Goal: Task Accomplishment & Management: Complete application form

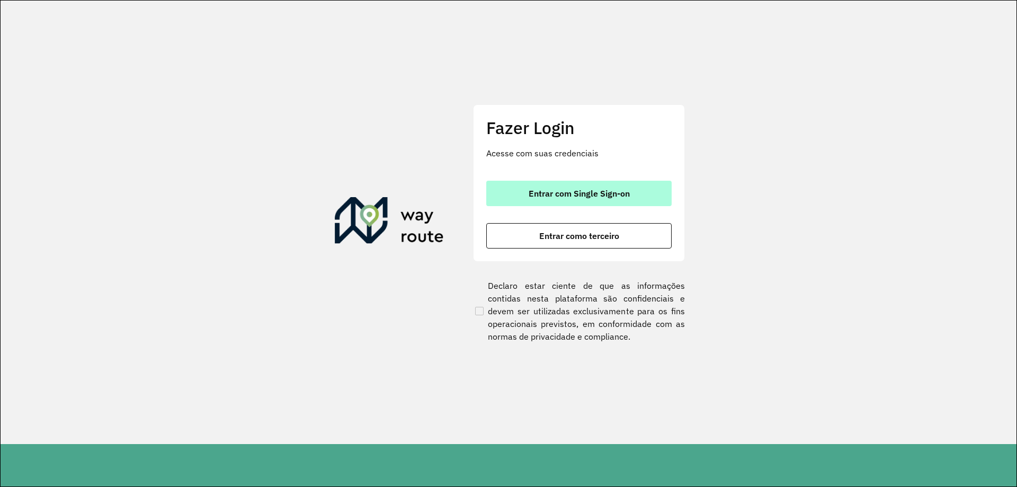
click at [552, 187] on button "Entrar com Single Sign-on" at bounding box center [578, 193] width 185 height 25
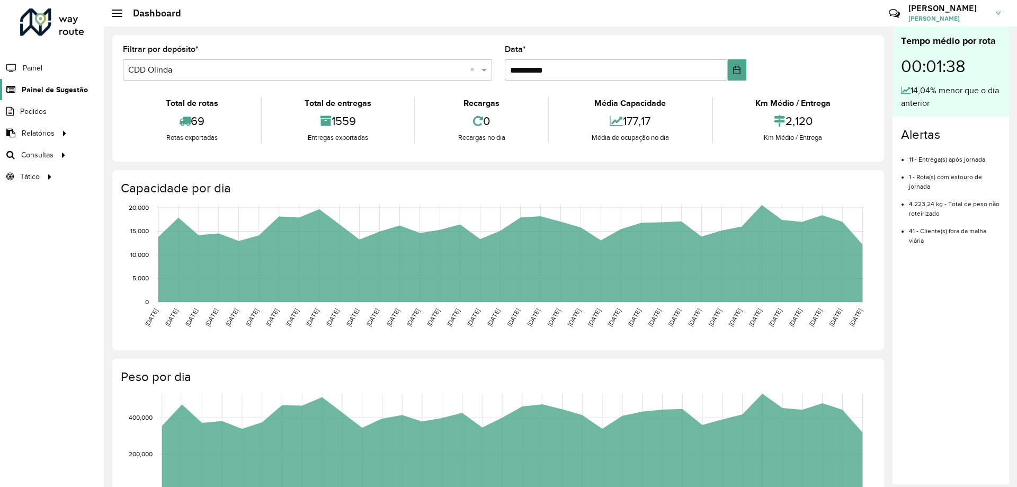
click at [48, 92] on span "Painel de Sugestão" at bounding box center [55, 89] width 66 height 11
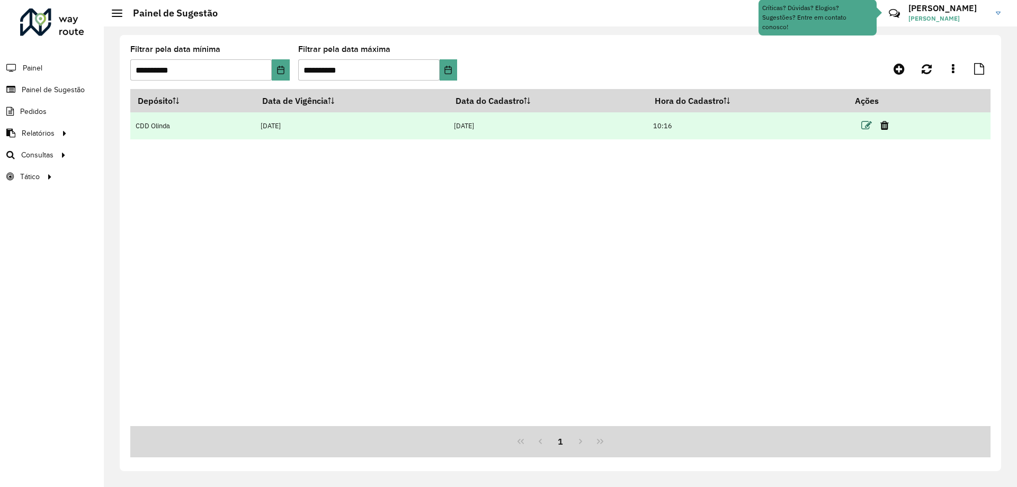
click at [868, 127] on icon at bounding box center [866, 125] width 11 height 11
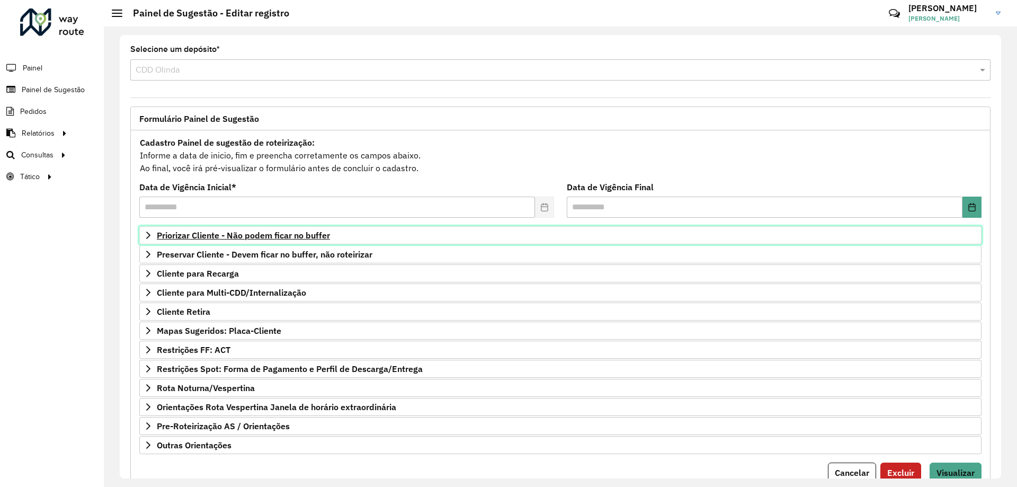
click at [247, 233] on span "Priorizar Cliente - Não podem ficar no buffer" at bounding box center [243, 235] width 173 height 8
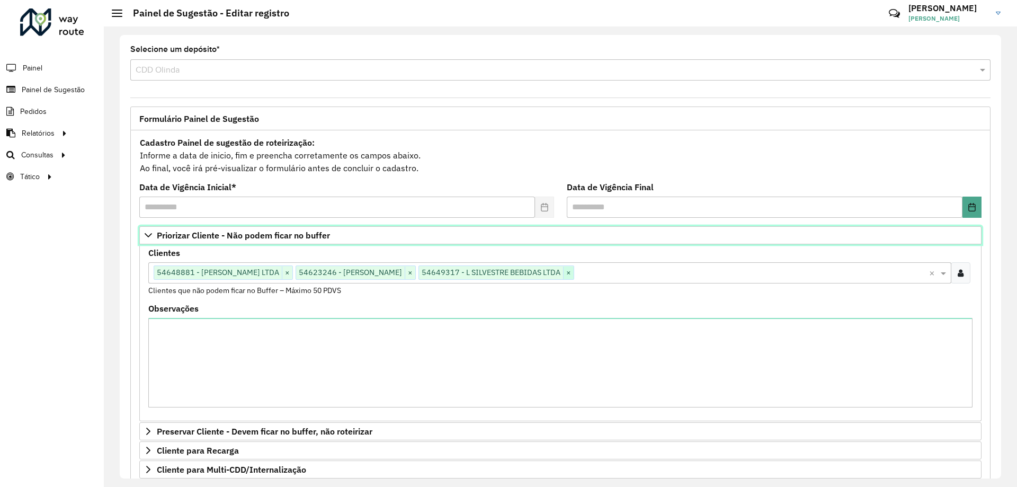
click at [574, 274] on span "×" at bounding box center [568, 272] width 11 height 13
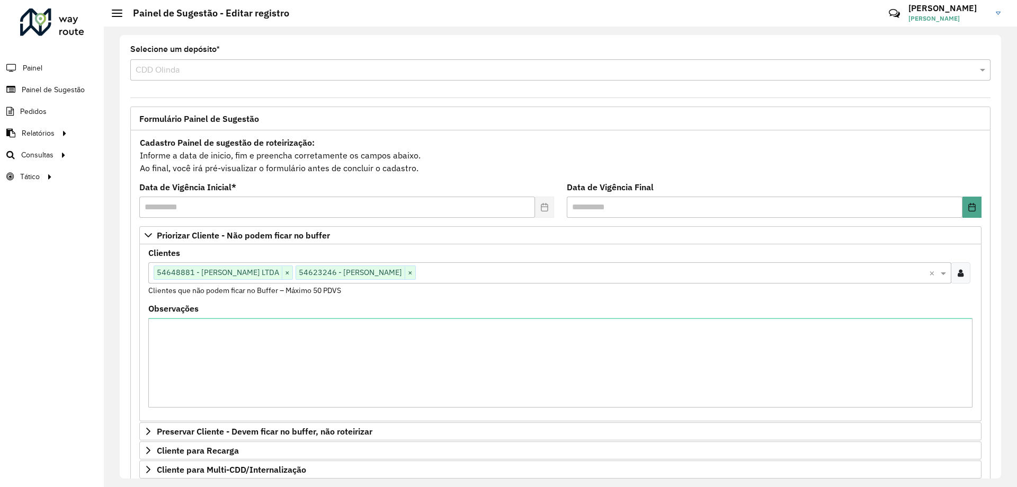
scroll to position [212, 0]
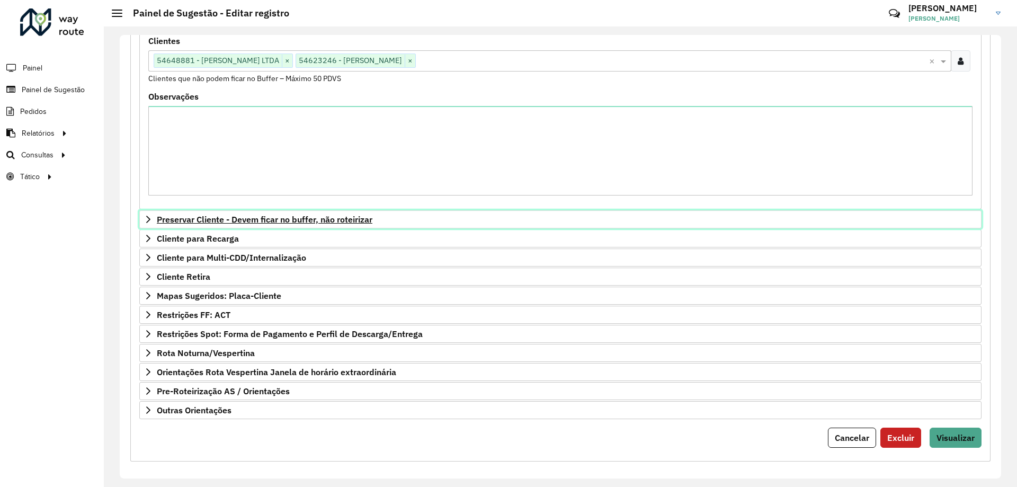
click at [241, 224] on span "Preservar Cliente - Devem ficar no buffer, não roteirizar" at bounding box center [265, 219] width 216 height 8
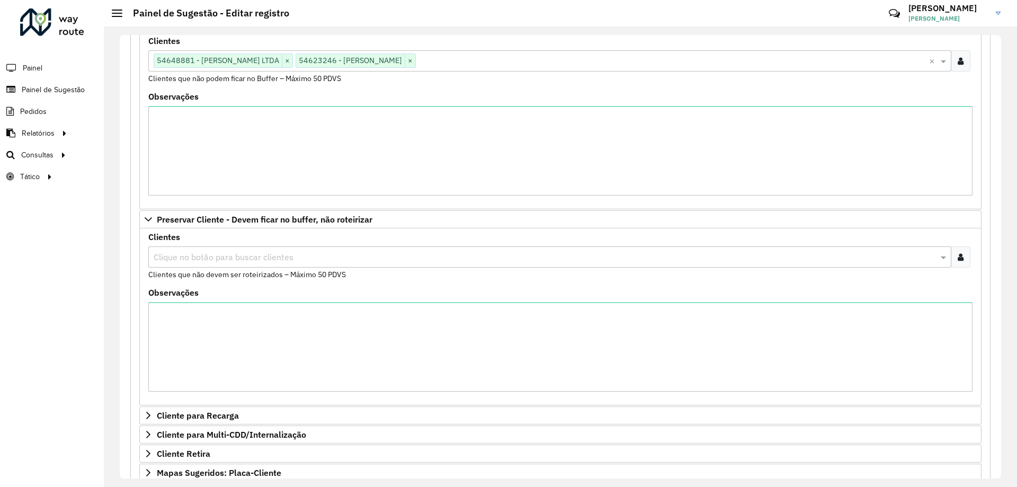
click at [224, 257] on input "text" at bounding box center [544, 257] width 787 height 13
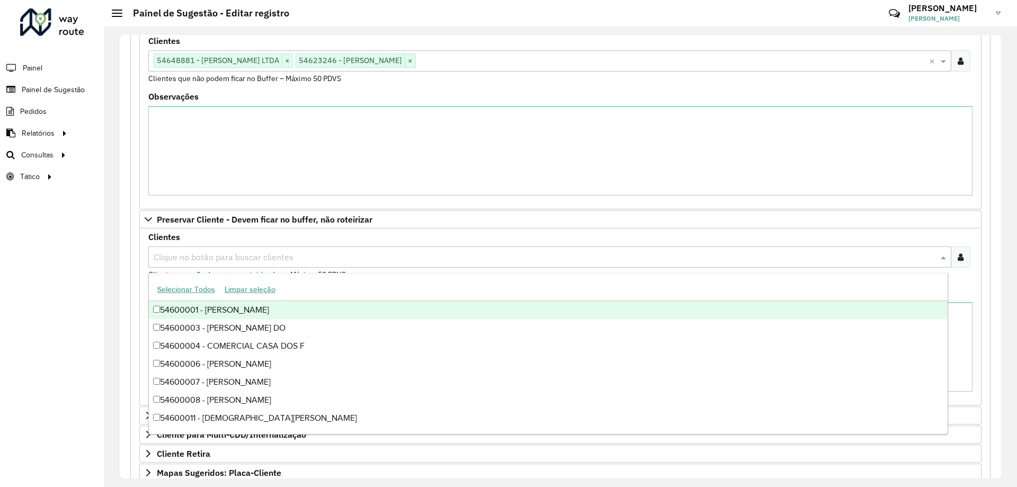
paste input "*****"
type input "*****"
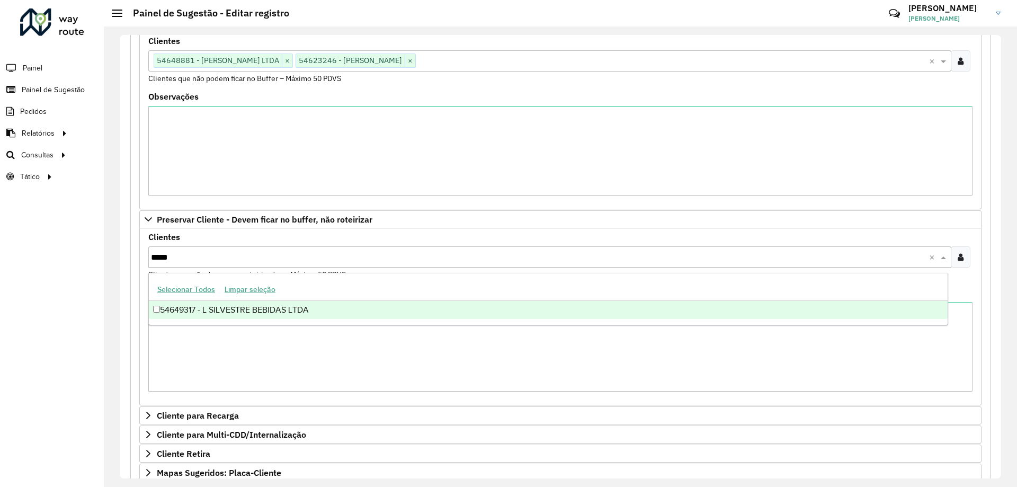
click at [208, 313] on div "54649317 - L SILVESTRE BEBIDAS LTDA" at bounding box center [548, 310] width 799 height 18
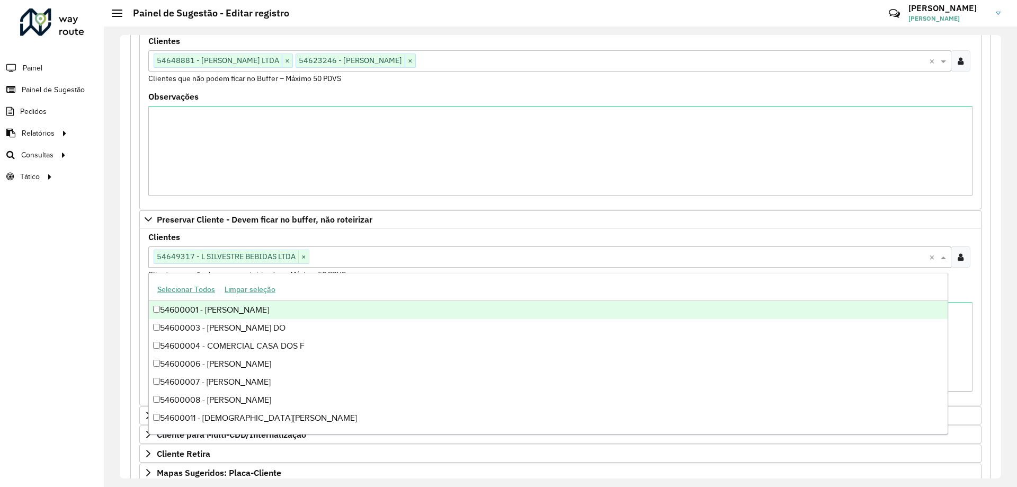
scroll to position [395, 0]
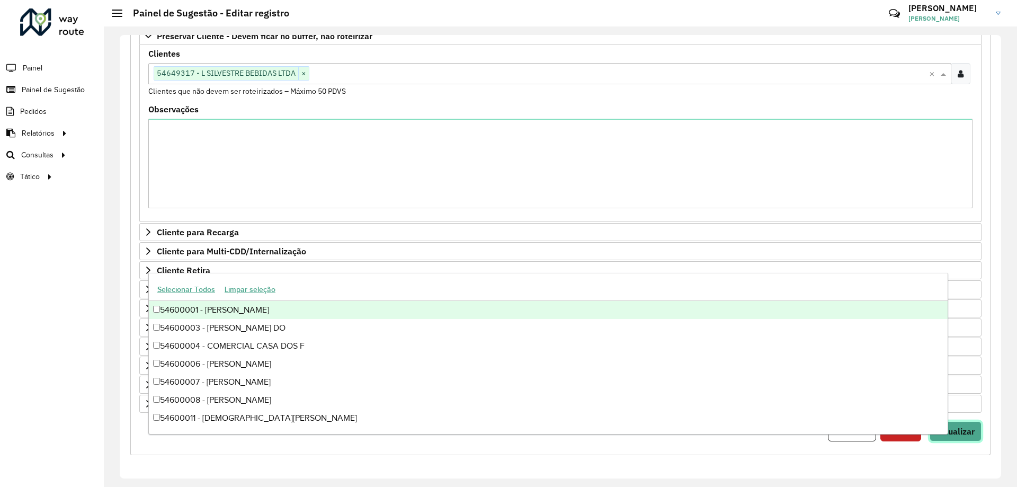
click at [964, 430] on span "Visualizar" at bounding box center [956, 431] width 38 height 11
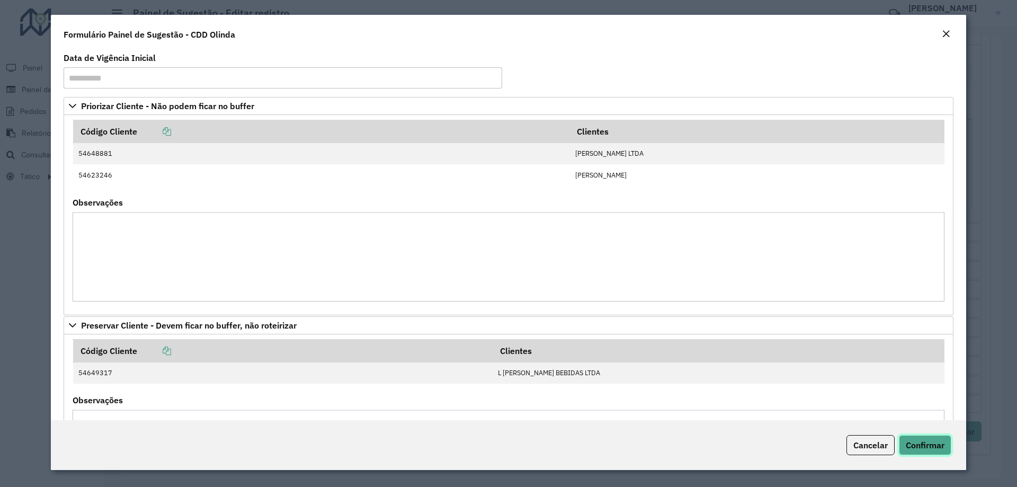
click at [929, 448] on span "Confirmar" at bounding box center [925, 445] width 39 height 11
